Goal: Transaction & Acquisition: Purchase product/service

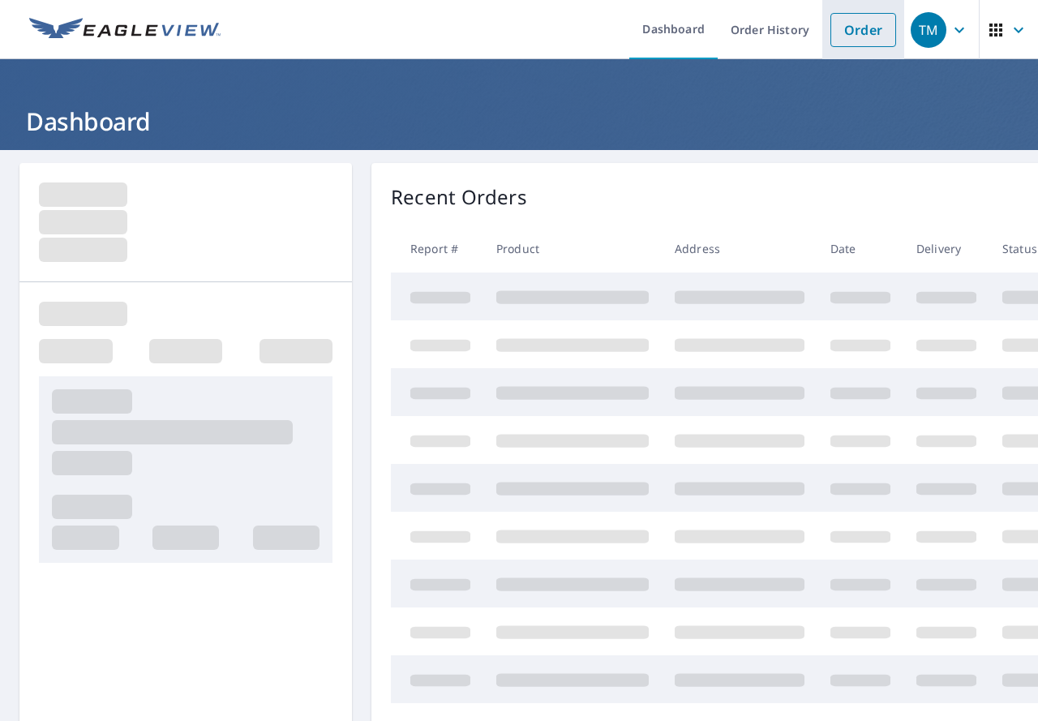
click at [842, 44] on link "Order" at bounding box center [864, 30] width 66 height 34
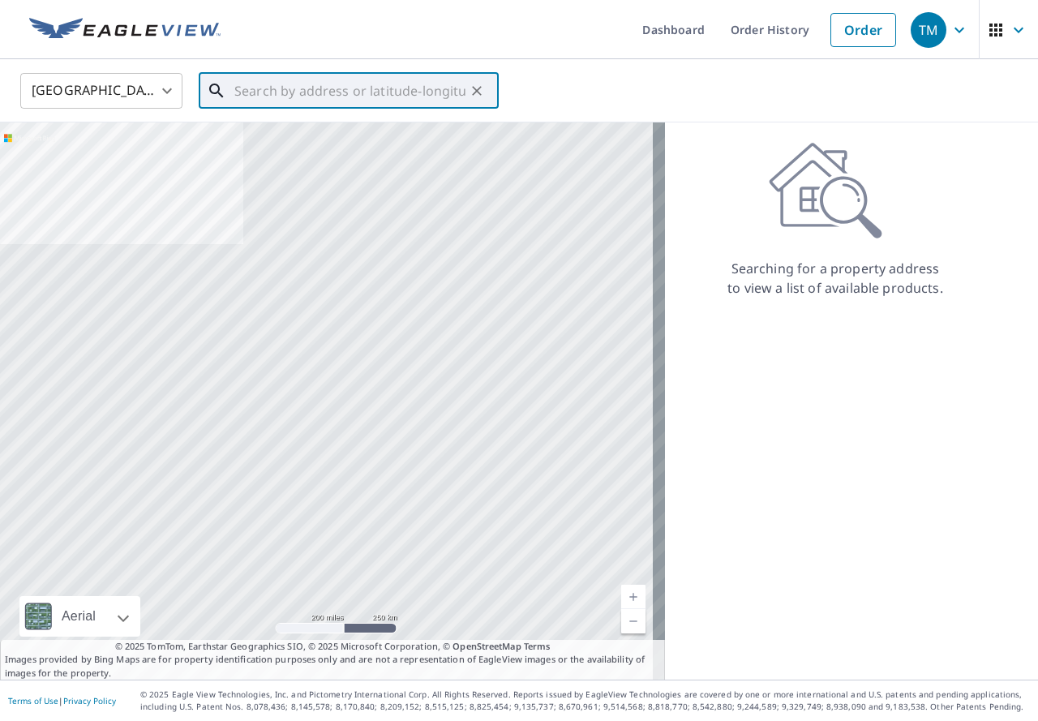
click at [350, 85] on input "text" at bounding box center [349, 90] width 231 height 45
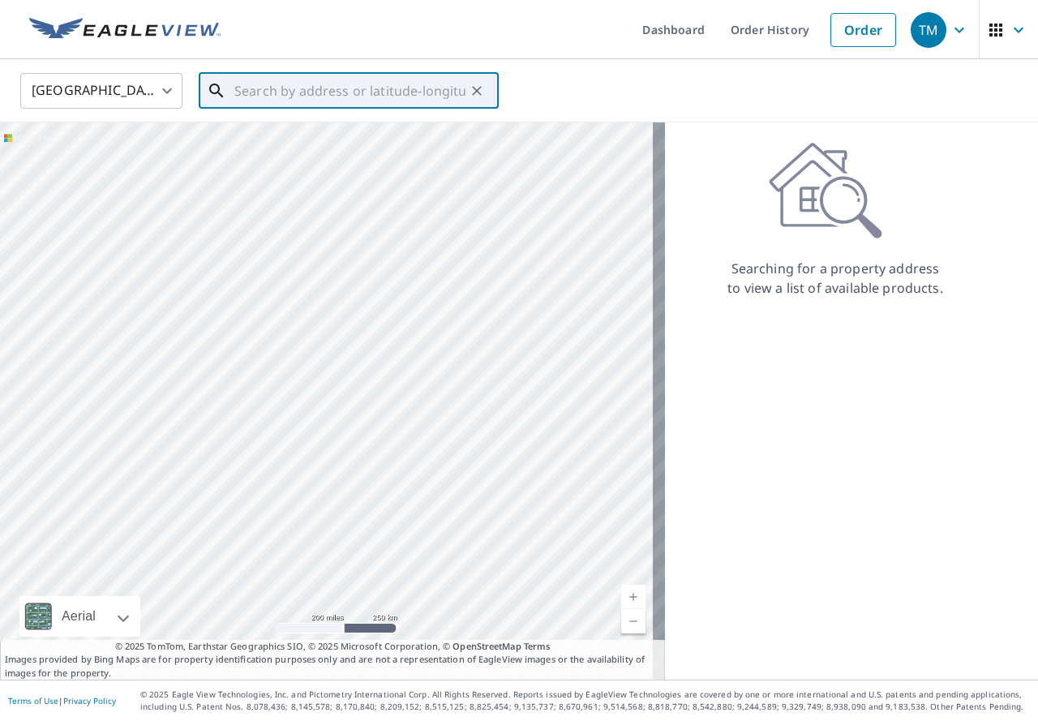
paste input "[STREET_ADDRESS]"
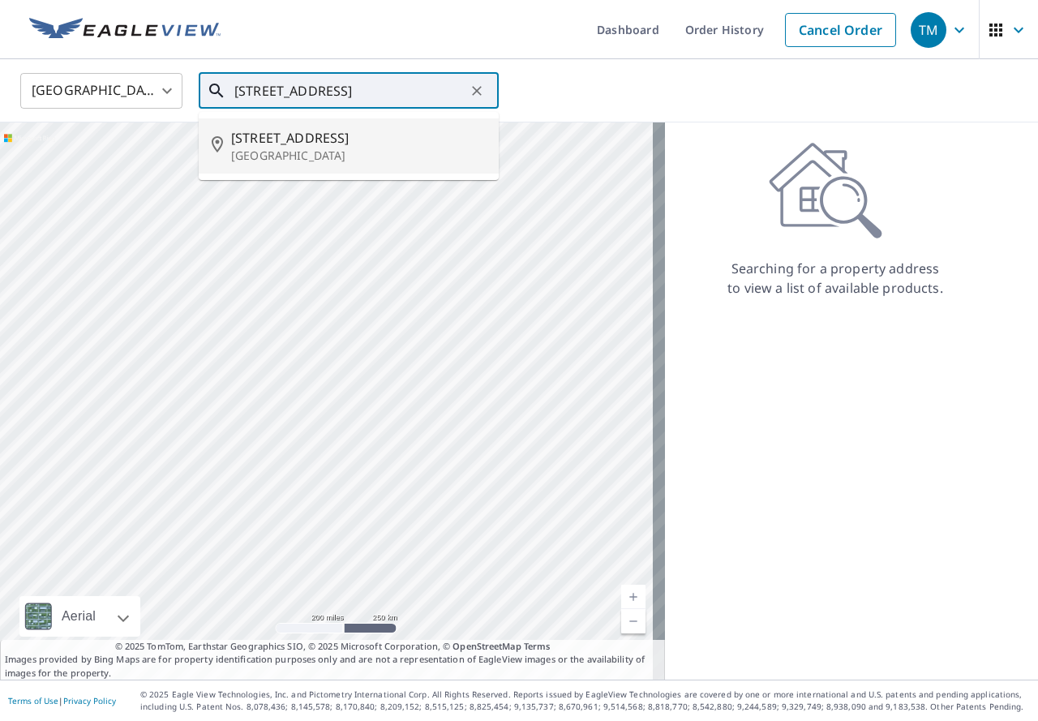
click at [376, 128] on span "[STREET_ADDRESS]" at bounding box center [358, 137] width 255 height 19
type input "[STREET_ADDRESS][PERSON_NAME]"
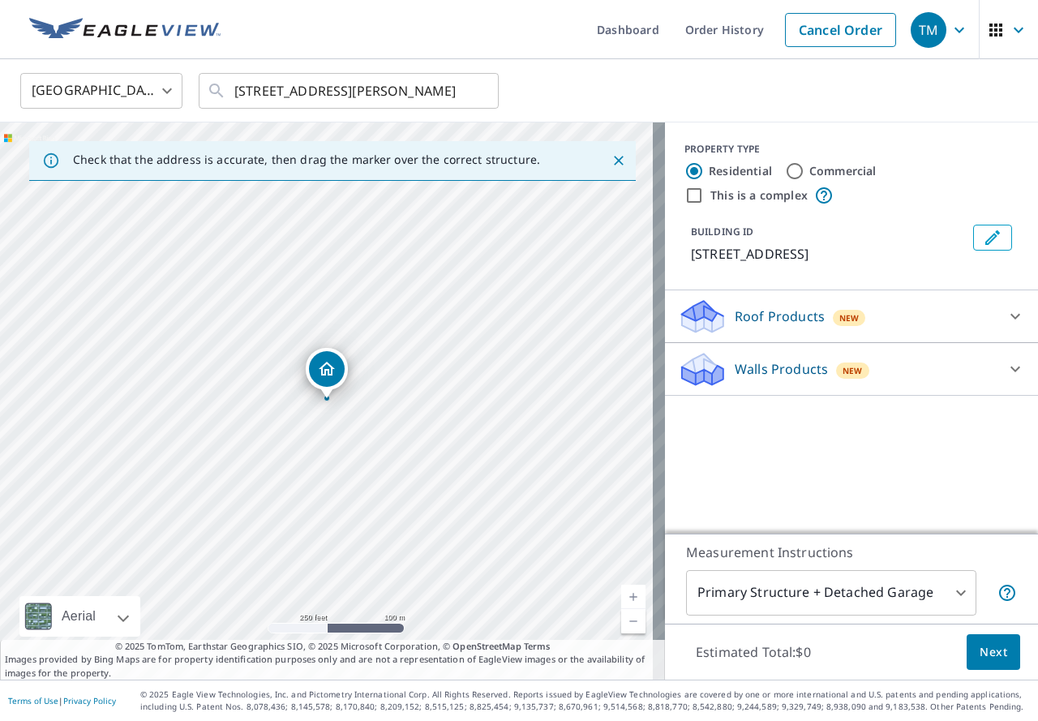
click at [785, 324] on p "Roof Products" at bounding box center [780, 316] width 90 height 19
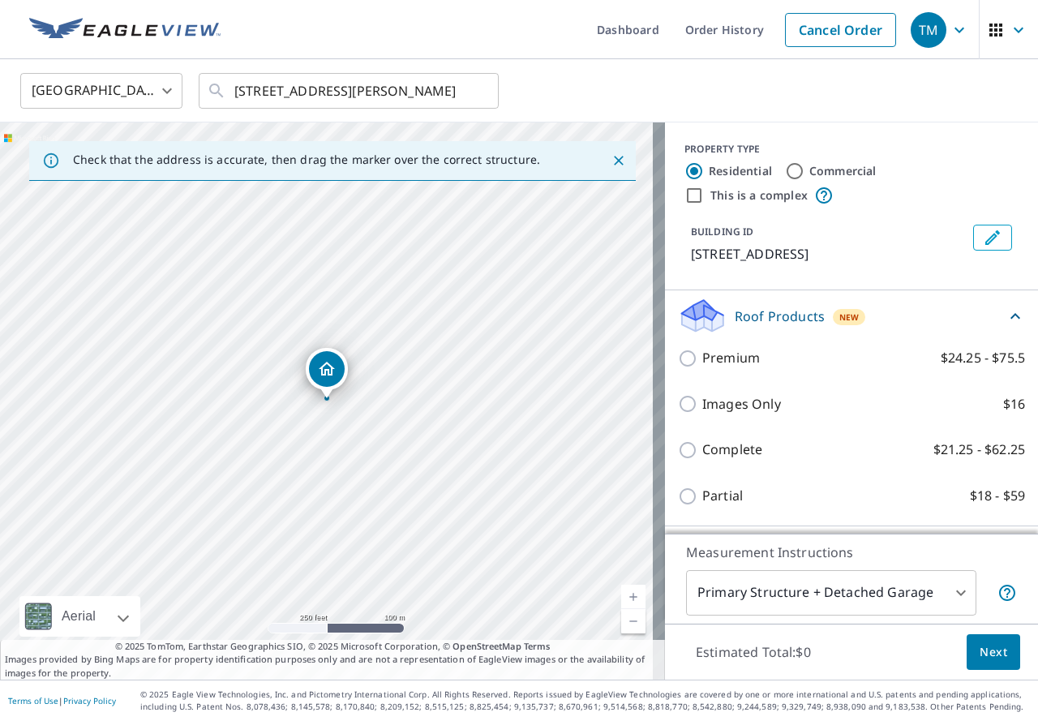
click at [712, 461] on div "Complete $21.25 - $62.25" at bounding box center [851, 450] width 347 height 46
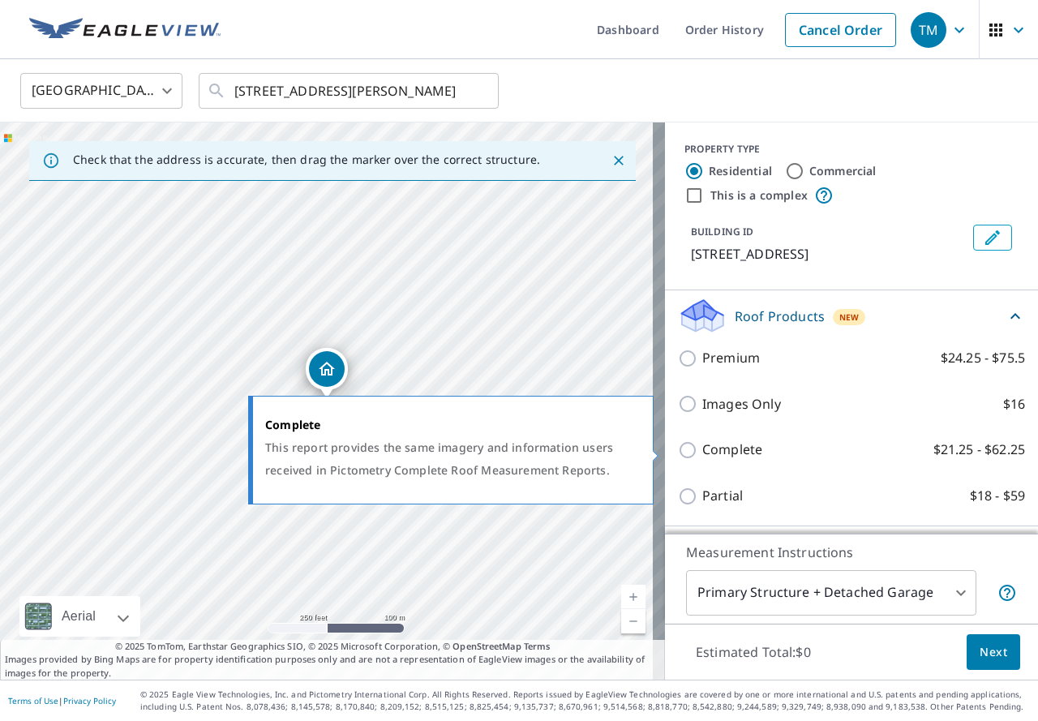
click at [733, 448] on p "Complete" at bounding box center [733, 450] width 60 height 20
click at [703, 448] on input "Complete $21.25 - $62.25" at bounding box center [690, 450] width 24 height 19
checkbox input "true"
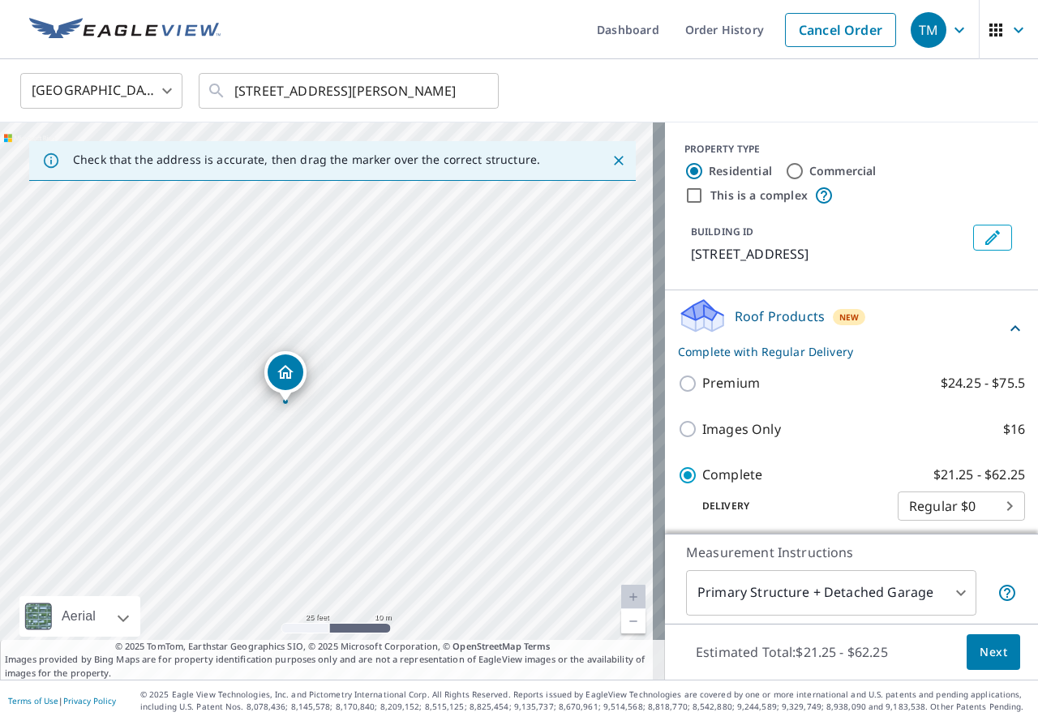
click at [966, 623] on div "Measurement Instructions Primary Structure + Detached Garage 1 ​" at bounding box center [851, 579] width 373 height 90
click at [974, 633] on div "Estimated Total: $21.25 - $62.25 Next" at bounding box center [851, 652] width 373 height 57
click at [980, 652] on span "Next" at bounding box center [994, 653] width 28 height 20
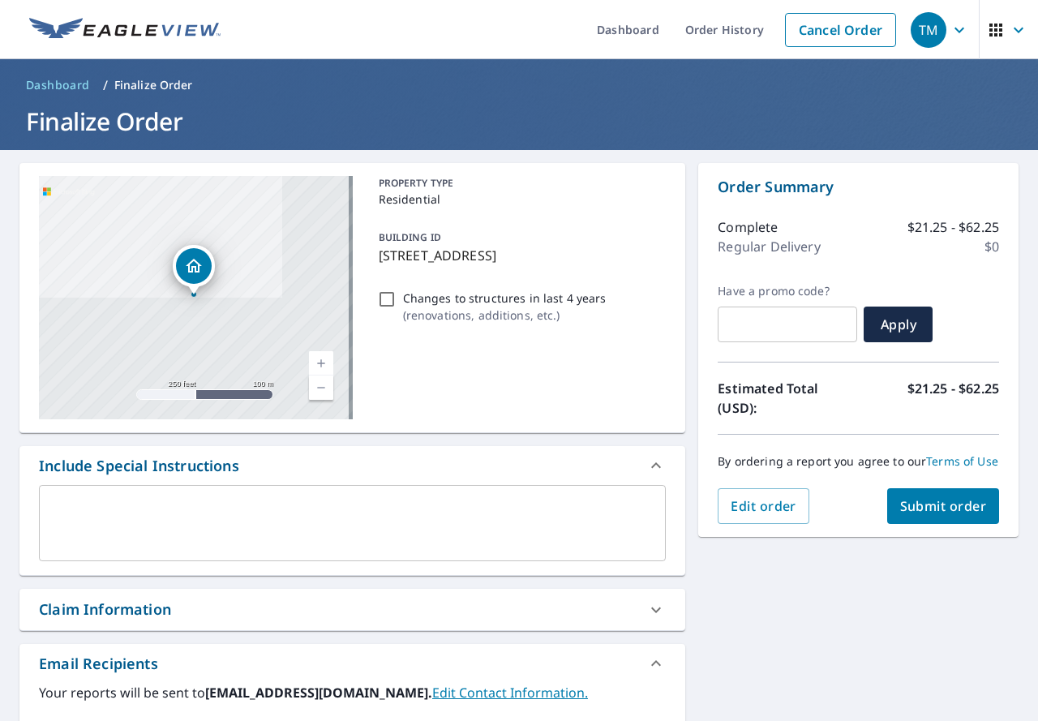
click at [934, 524] on button "Submit order" at bounding box center [944, 506] width 113 height 36
